Goal: Task Accomplishment & Management: Use online tool/utility

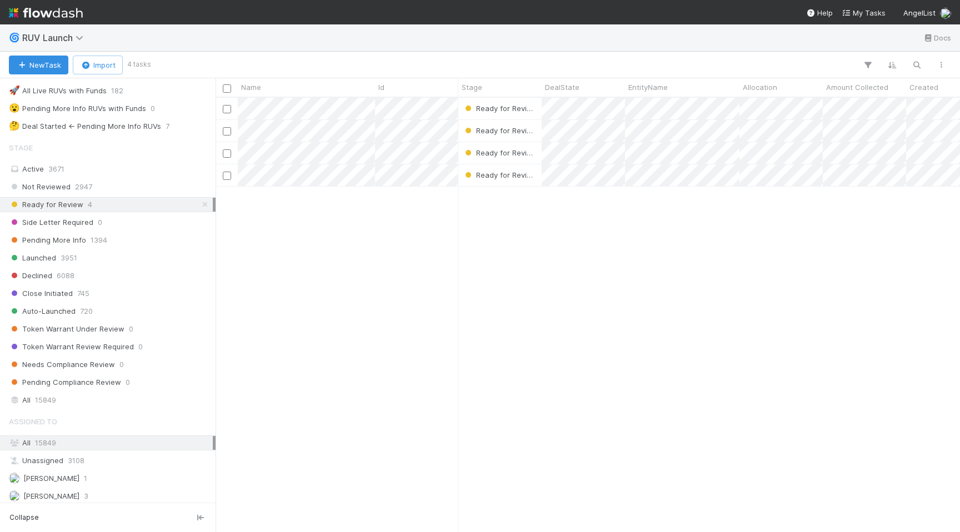
scroll to position [251, 0]
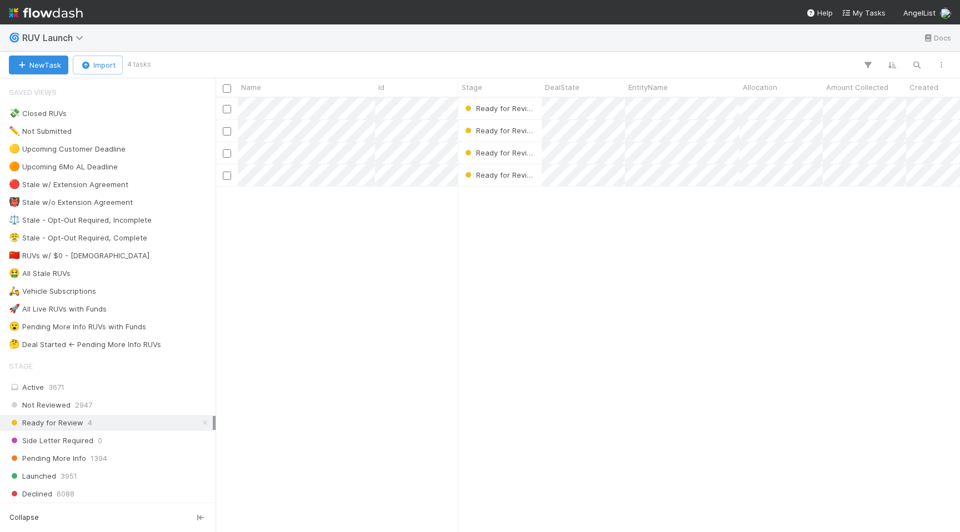
scroll to position [0, 1]
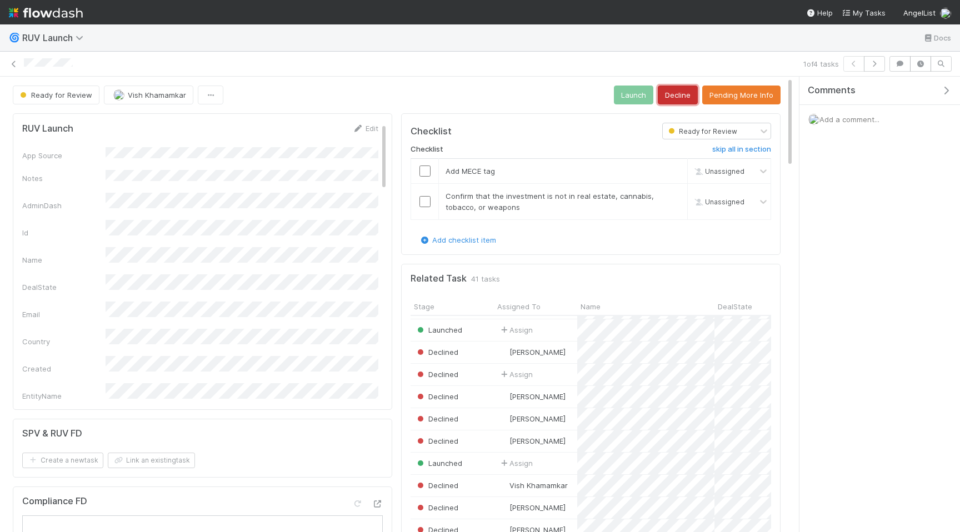
click at [682, 100] on button "Decline" at bounding box center [678, 95] width 40 height 19
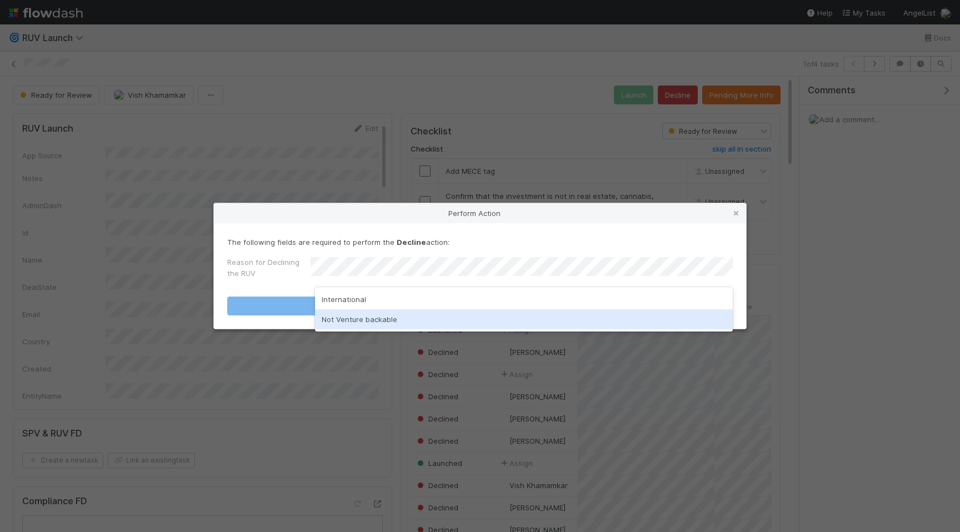
click at [429, 314] on div "Not Venture backable" at bounding box center [524, 319] width 418 height 20
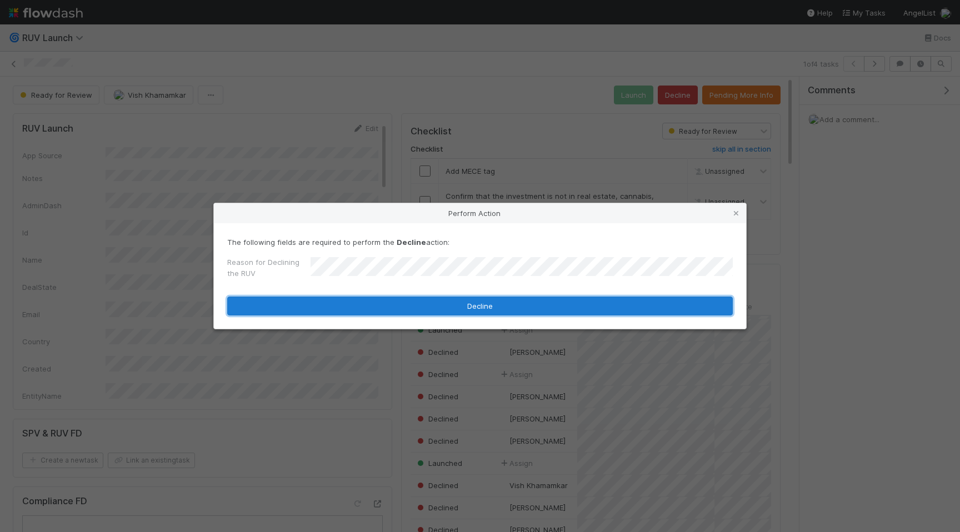
click at [426, 307] on button "Decline" at bounding box center [480, 306] width 506 height 19
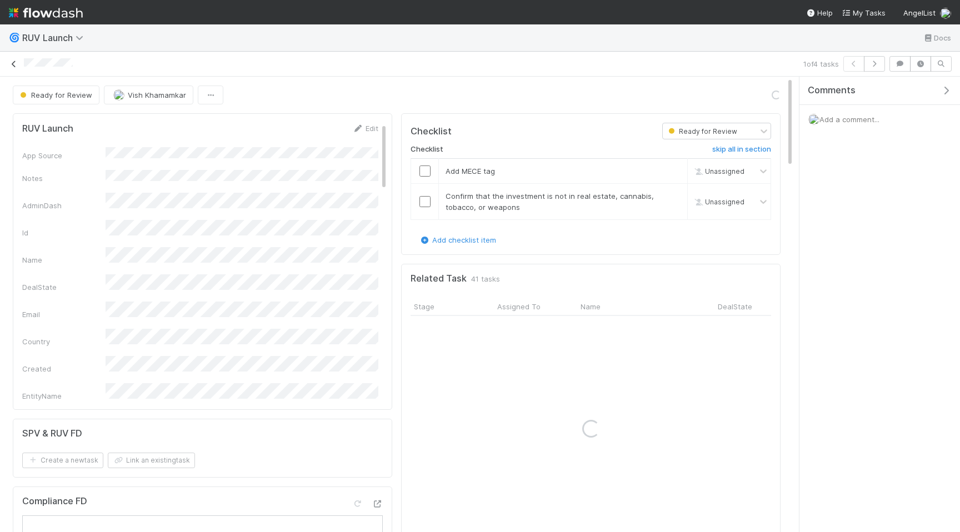
click at [17, 64] on icon at bounding box center [13, 64] width 11 height 7
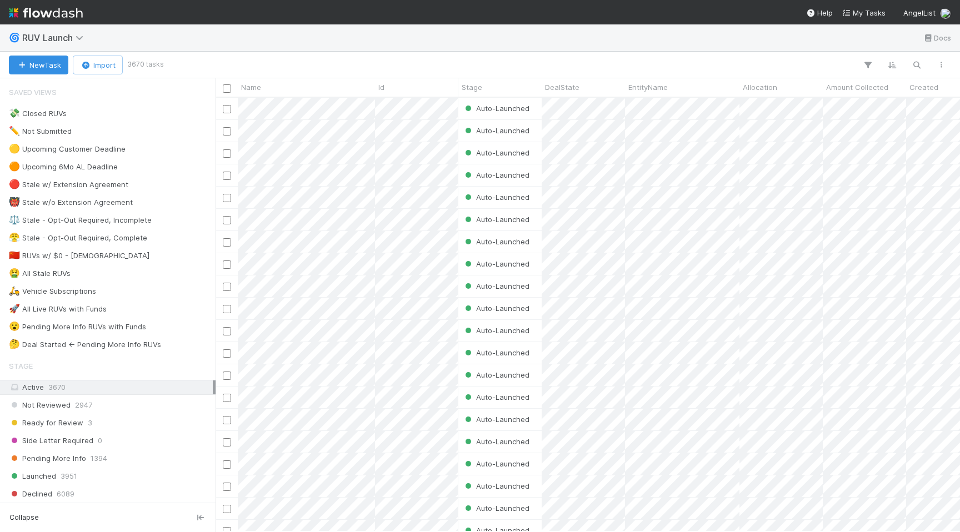
scroll to position [434, 744]
click at [156, 423] on div "Ready for Review 3" at bounding box center [111, 423] width 204 height 14
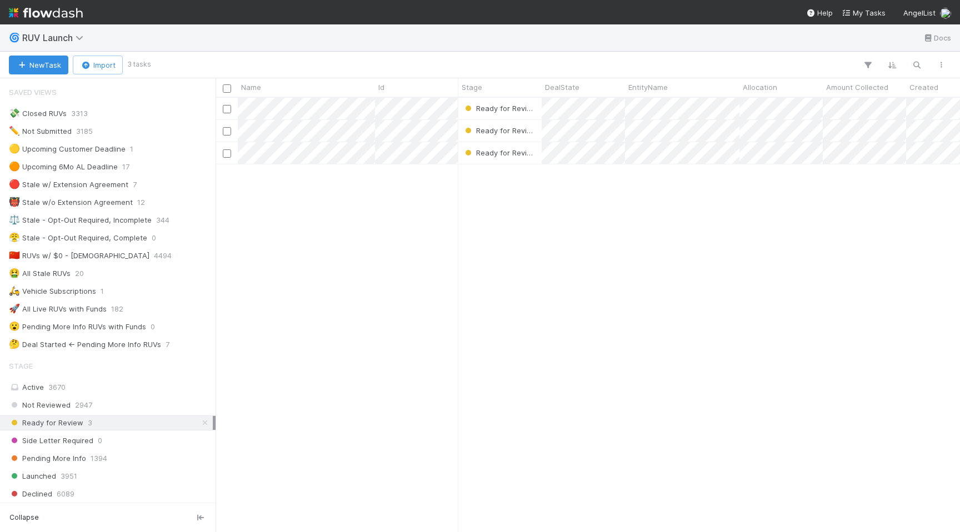
scroll to position [434, 744]
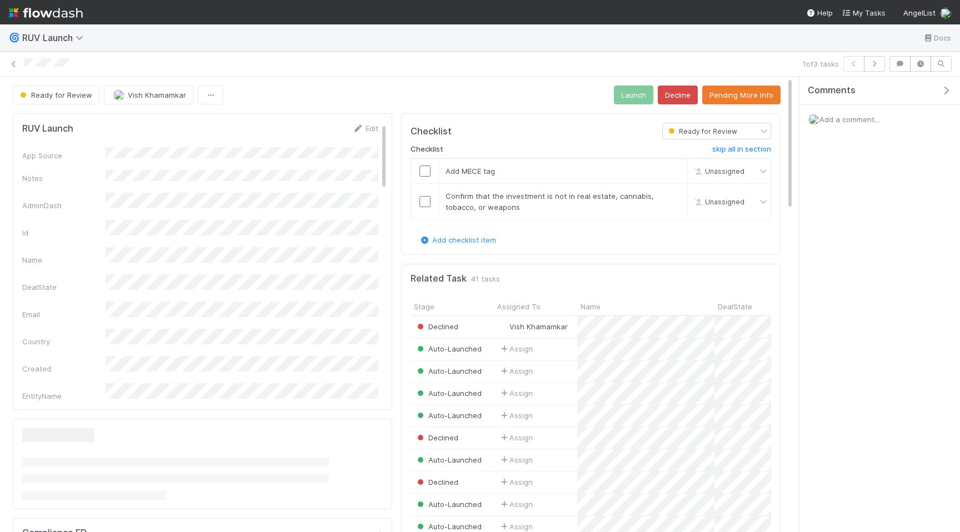
scroll to position [226, 361]
click at [672, 91] on button "Decline" at bounding box center [678, 95] width 40 height 19
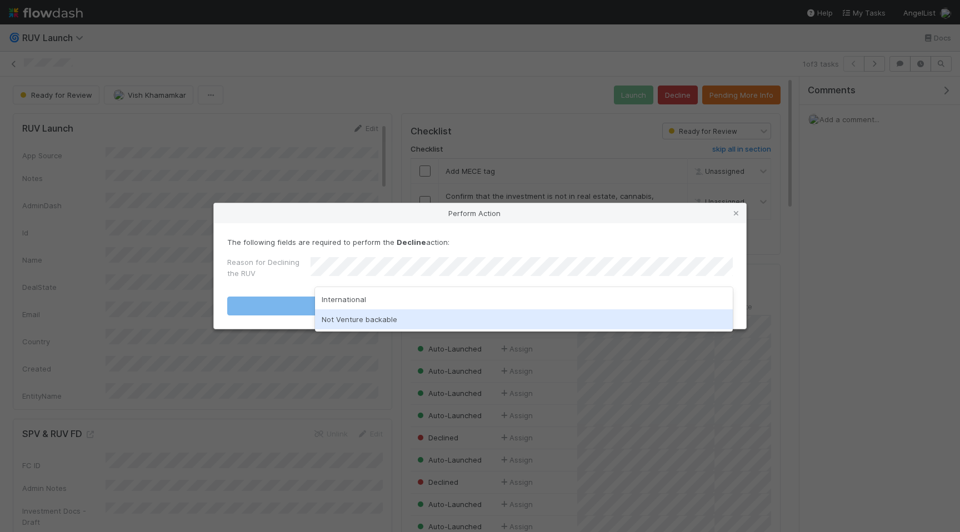
click at [502, 318] on div "Not Venture backable" at bounding box center [524, 319] width 418 height 20
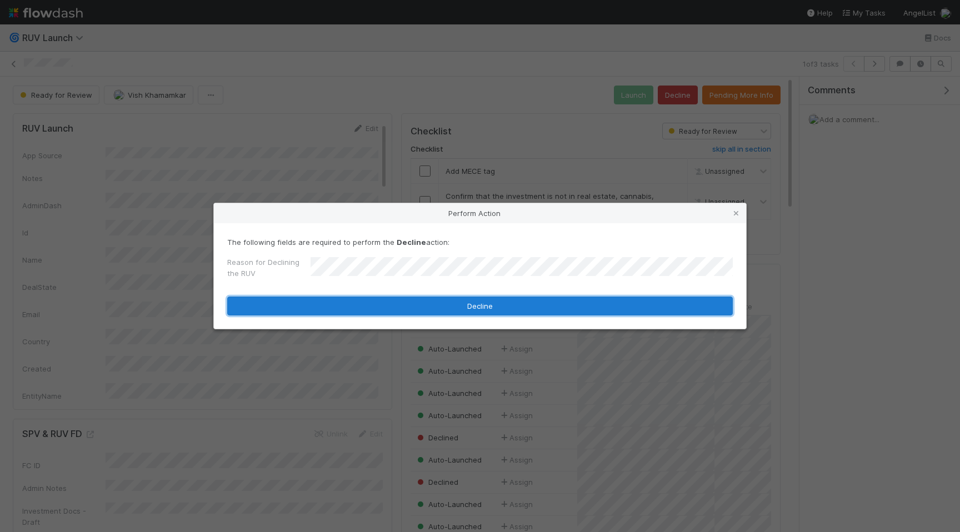
click at [502, 311] on button "Decline" at bounding box center [480, 306] width 506 height 19
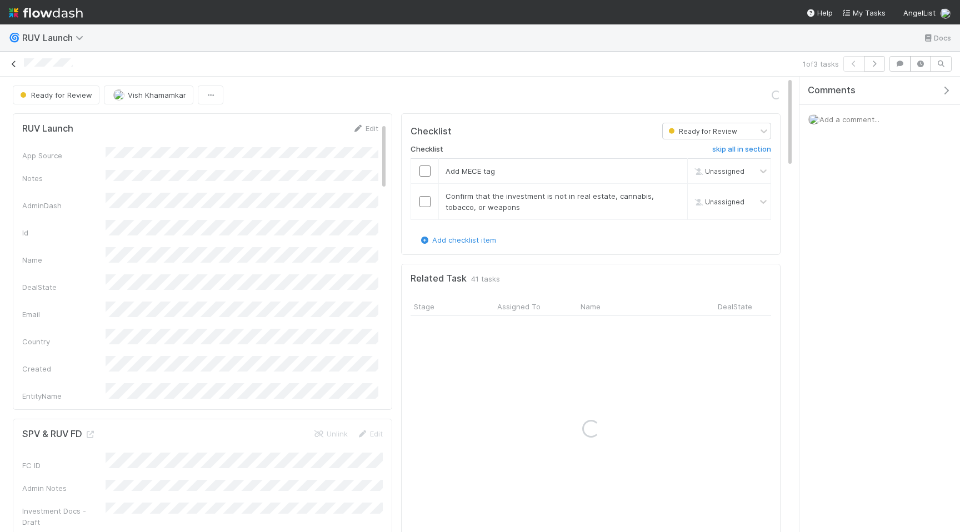
click at [18, 66] on icon at bounding box center [13, 64] width 11 height 7
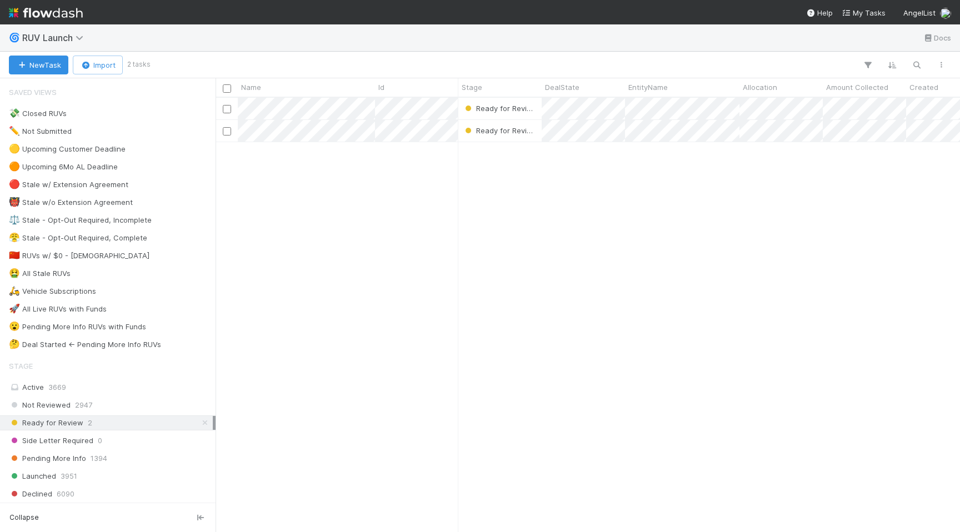
scroll to position [434, 744]
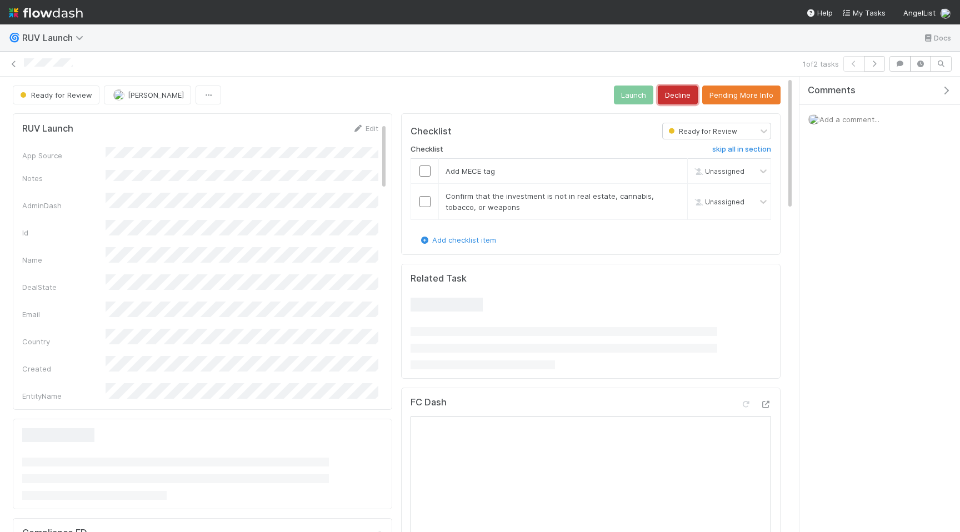
click at [687, 94] on button "Decline" at bounding box center [678, 95] width 40 height 19
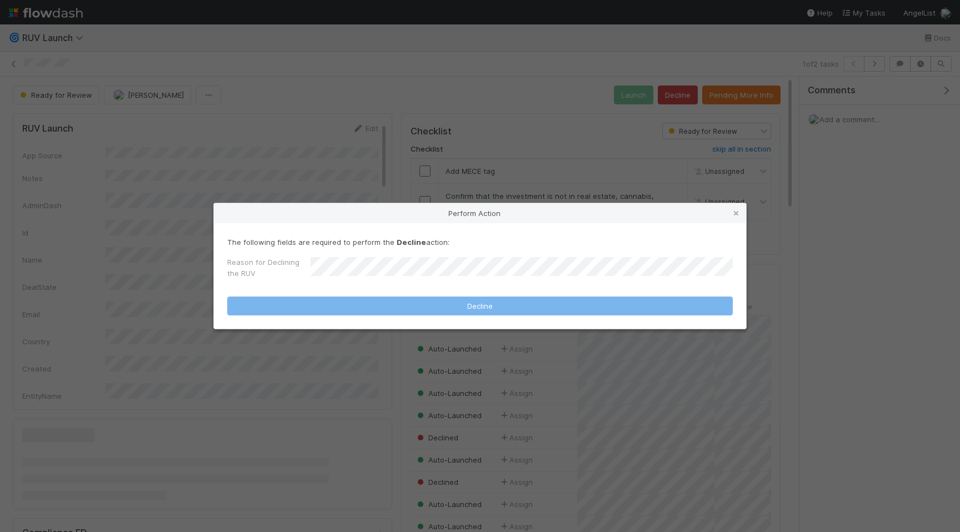
scroll to position [226, 361]
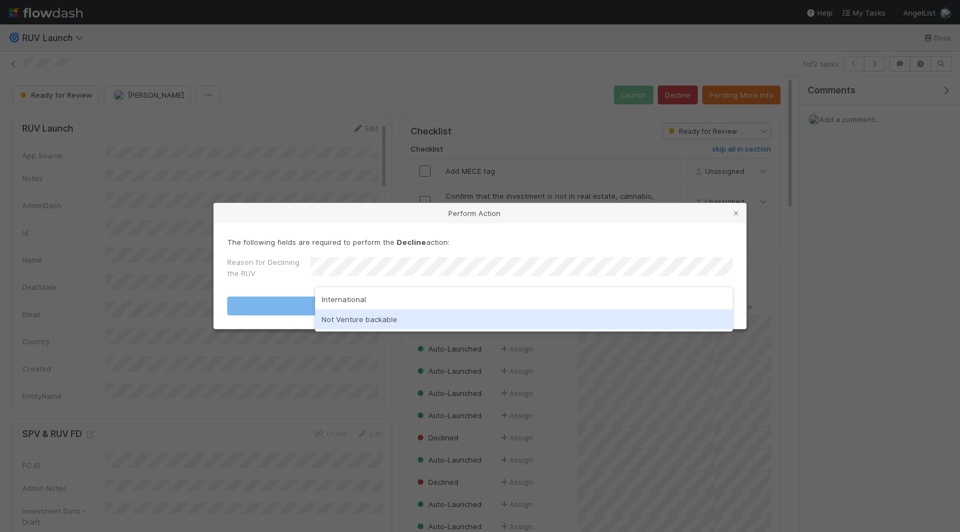
click at [488, 317] on div "Not Venture backable" at bounding box center [524, 319] width 418 height 20
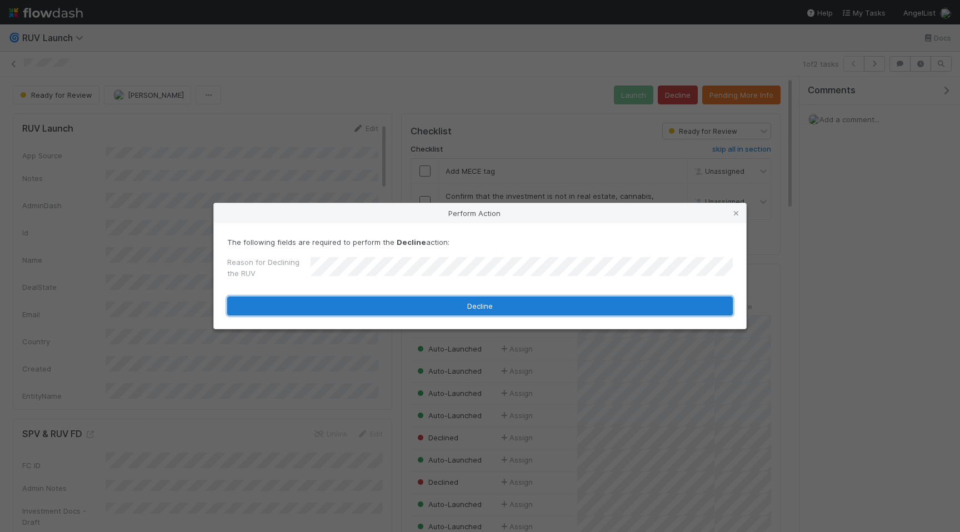
click at [490, 303] on button "Decline" at bounding box center [480, 306] width 506 height 19
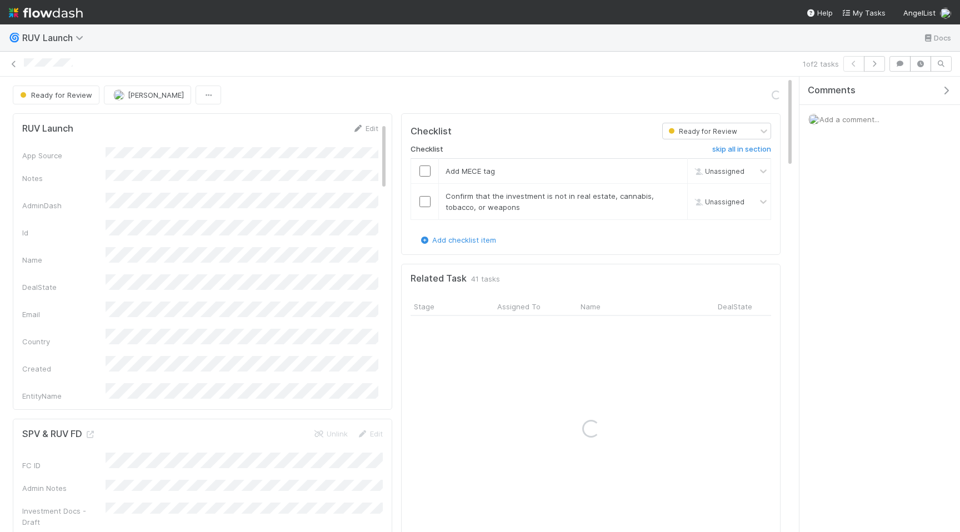
click at [13, 69] on div "1 of 2 tasks" at bounding box center [480, 64] width 960 height 16
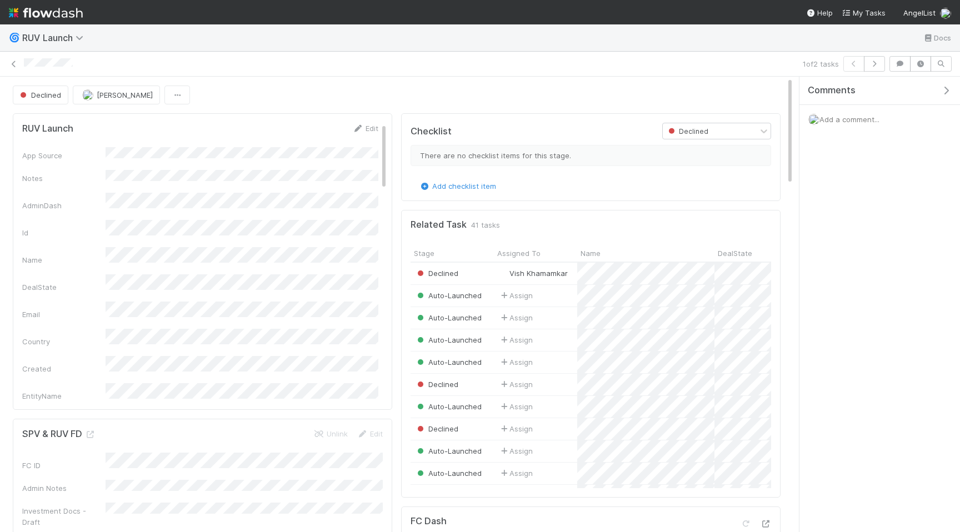
click at [14, 58] on div "1 of 2 tasks" at bounding box center [480, 64] width 960 height 16
click at [15, 66] on icon at bounding box center [13, 64] width 11 height 7
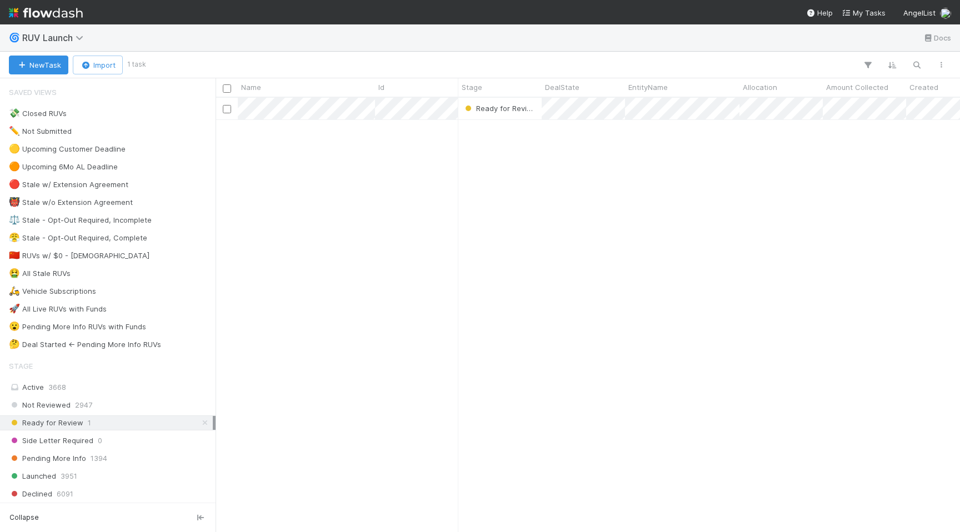
scroll to position [434, 744]
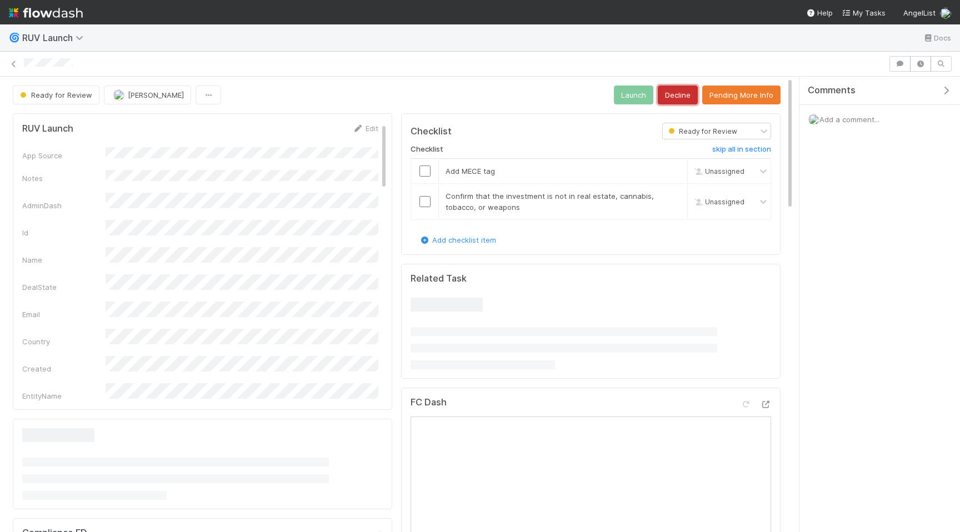
click at [689, 93] on button "Decline" at bounding box center [678, 95] width 40 height 19
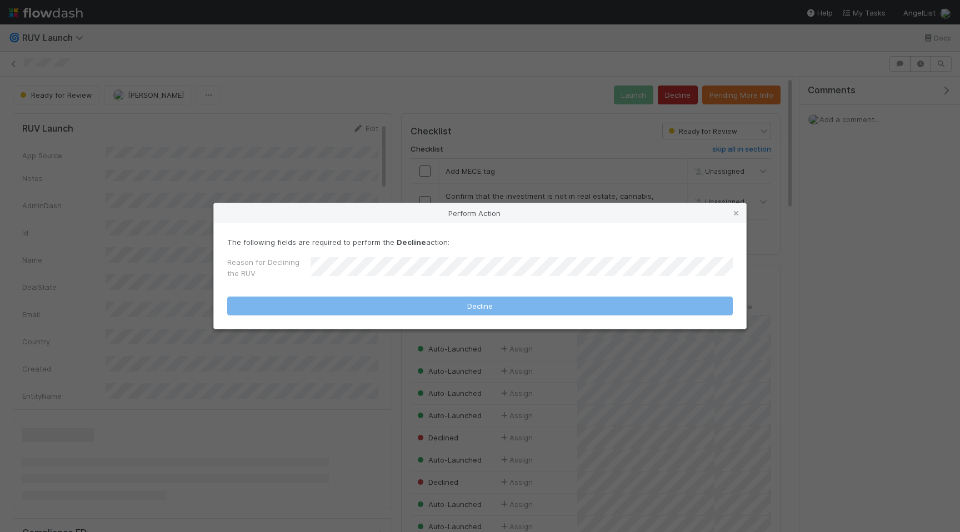
scroll to position [226, 361]
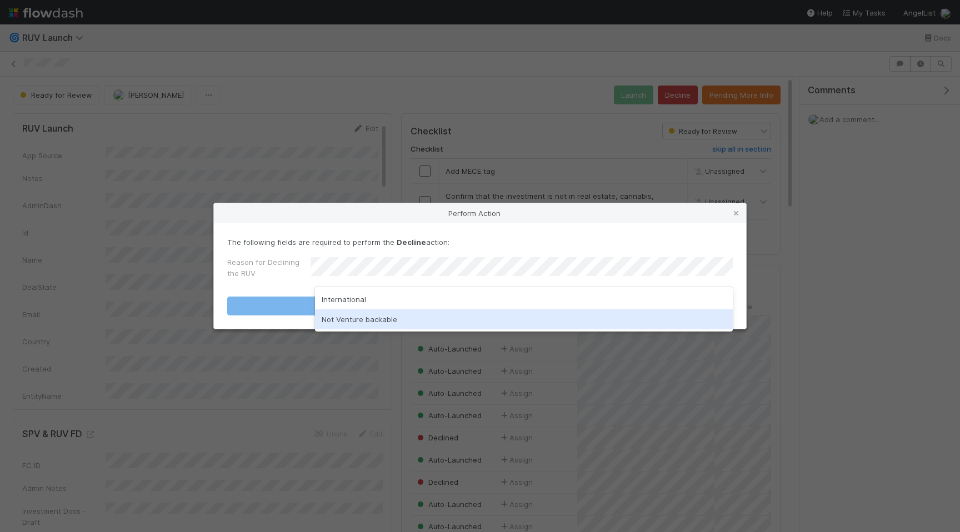
click at [486, 317] on div "Not Venture backable" at bounding box center [524, 319] width 418 height 20
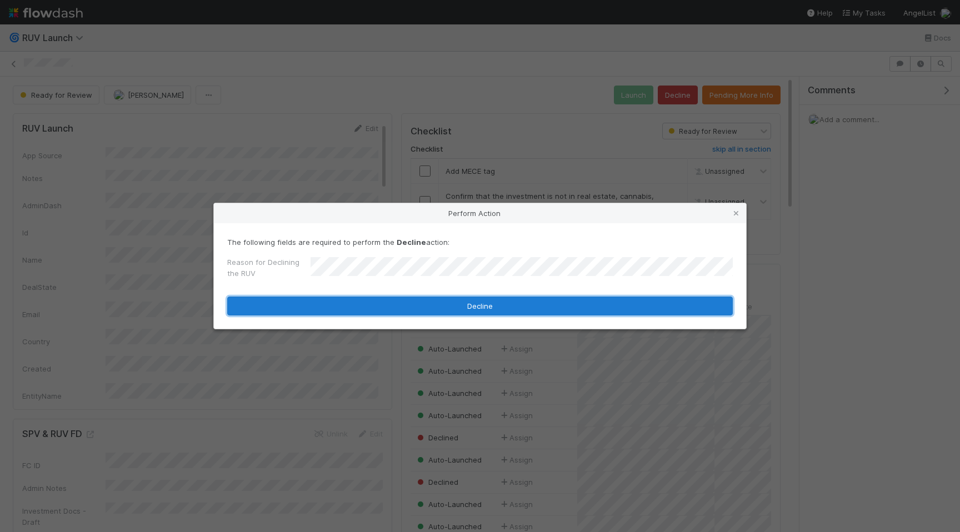
click at [487, 308] on button "Decline" at bounding box center [480, 306] width 506 height 19
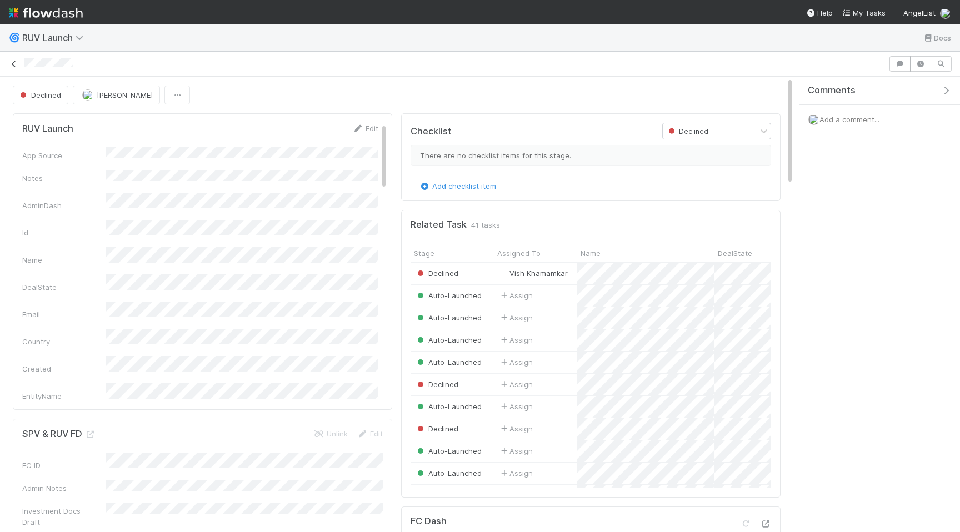
click at [12, 65] on icon at bounding box center [13, 64] width 11 height 7
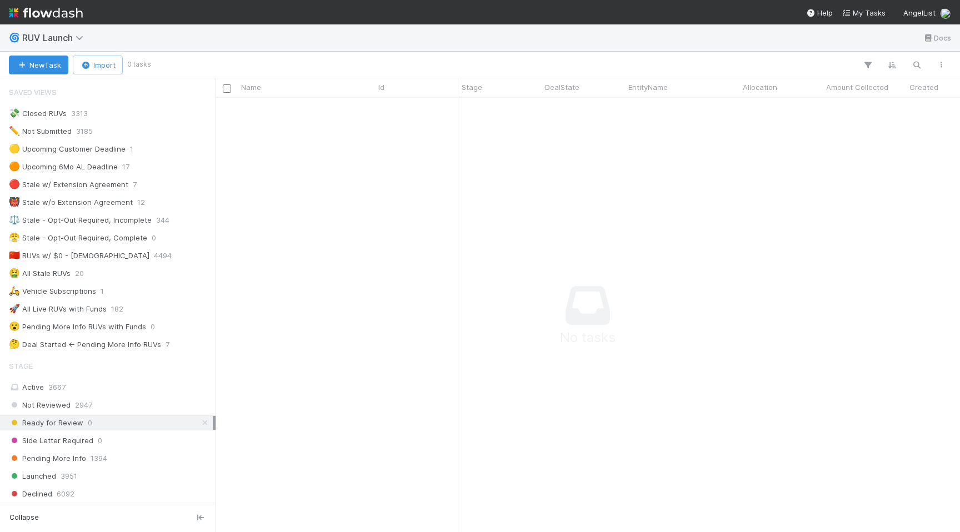
scroll to position [0, 1]
